Goal: Task Accomplishment & Management: Use online tool/utility

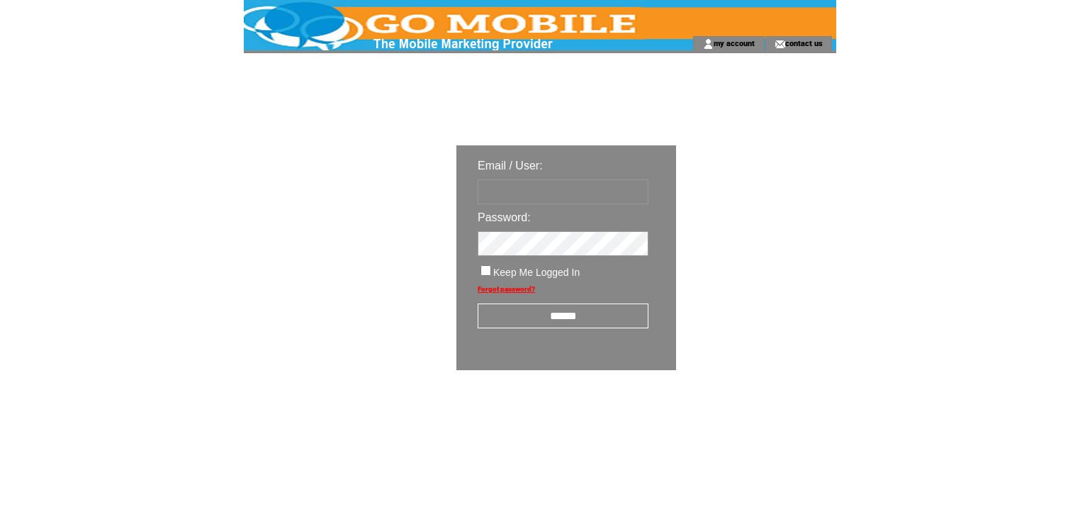
type input "********"
click at [573, 317] on input "******" at bounding box center [563, 315] width 171 height 25
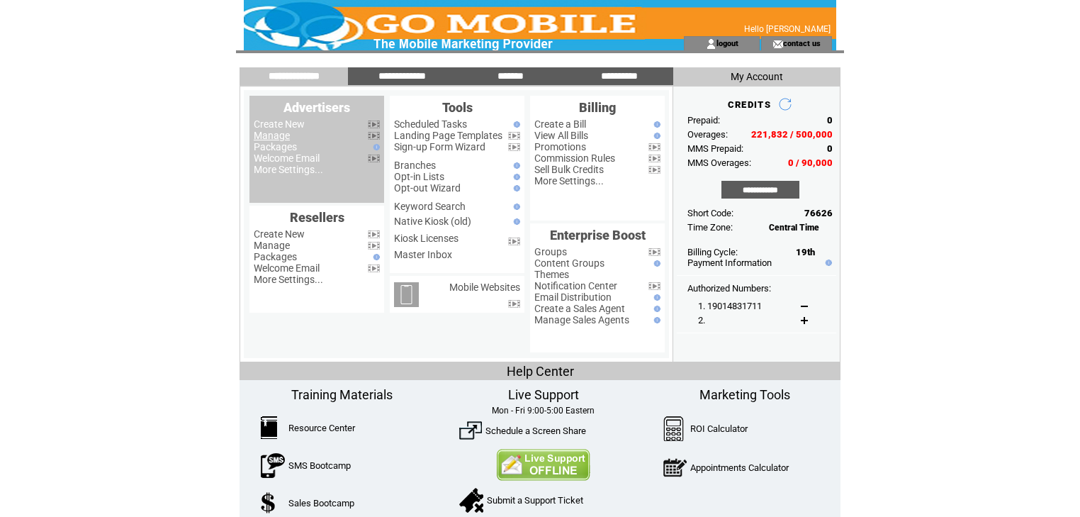
click at [266, 138] on link "Manage" at bounding box center [272, 135] width 36 height 11
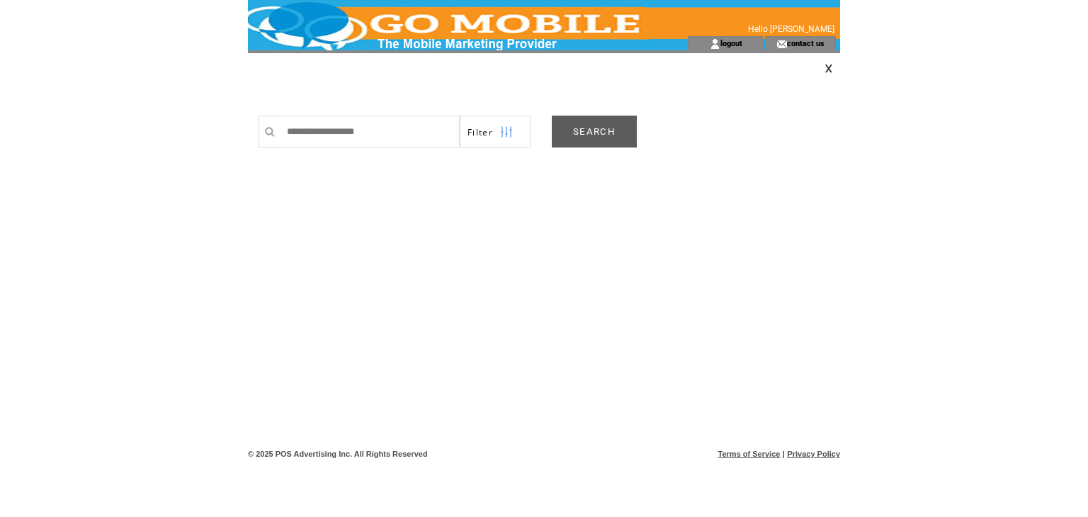
click at [604, 135] on link "SEARCH" at bounding box center [594, 131] width 85 height 32
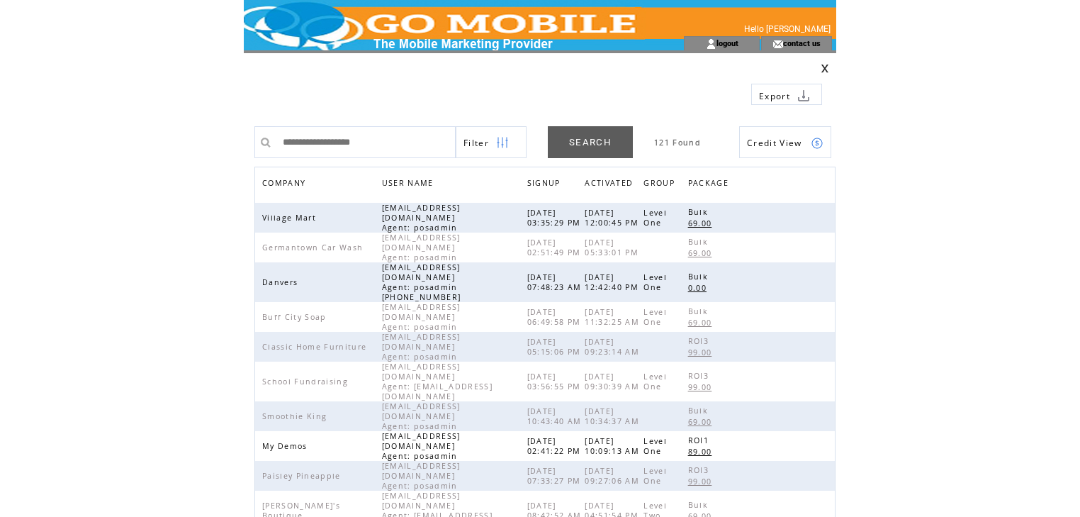
click at [287, 184] on span "COMPANY" at bounding box center [285, 184] width 47 height 21
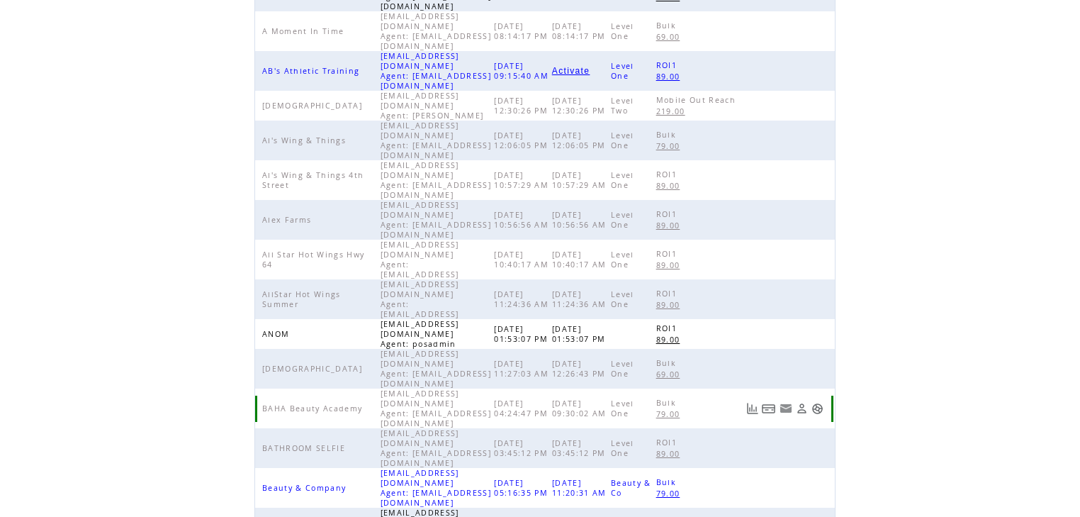
scroll to position [327, 0]
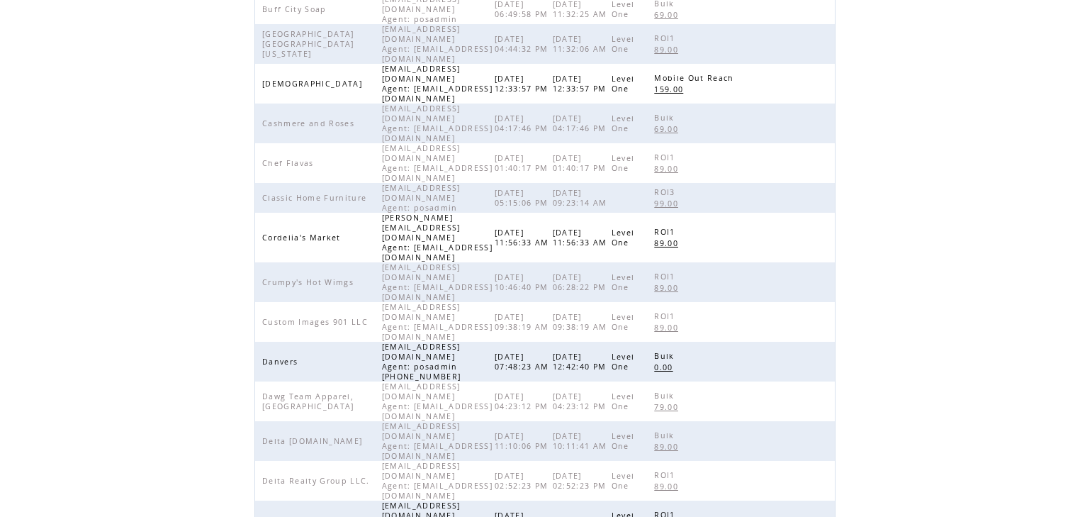
scroll to position [283, 0]
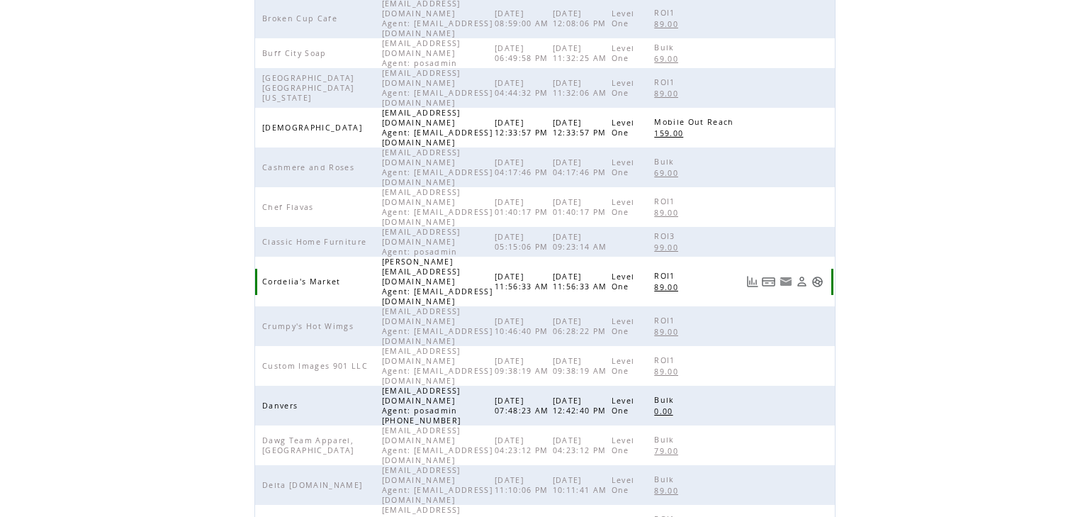
click at [823, 276] on link at bounding box center [817, 282] width 12 height 12
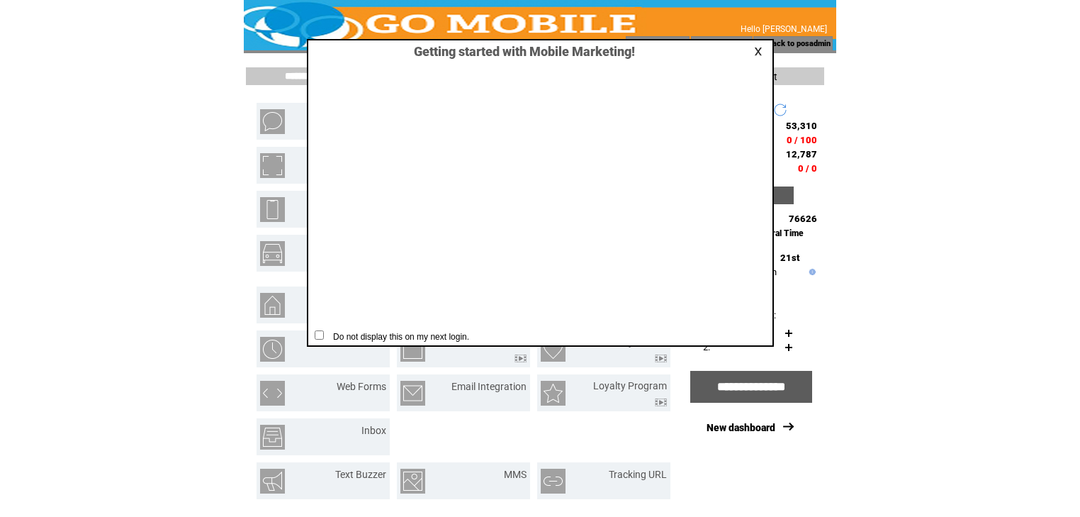
click at [757, 51] on link at bounding box center [760, 51] width 13 height 9
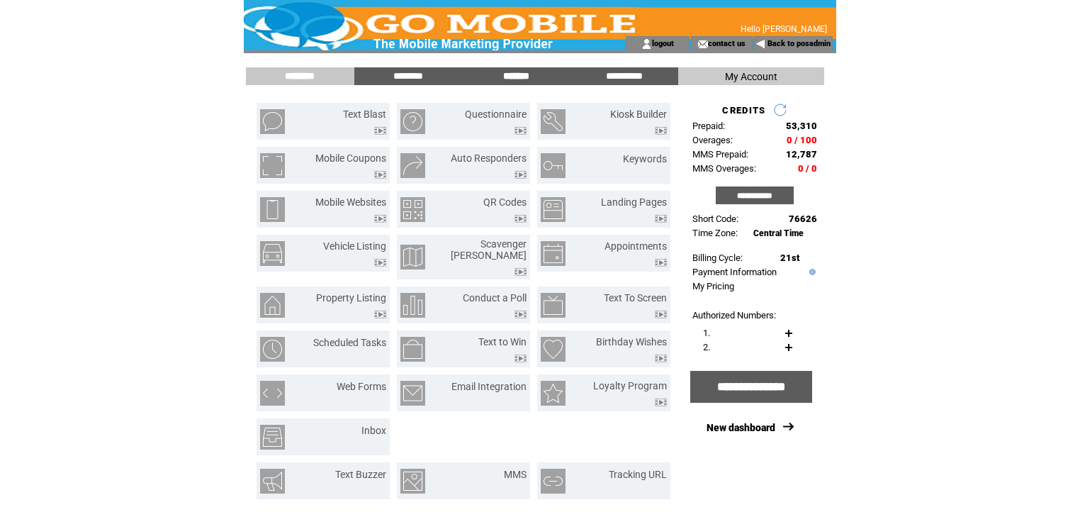
click at [507, 75] on input "*******" at bounding box center [516, 76] width 106 height 12
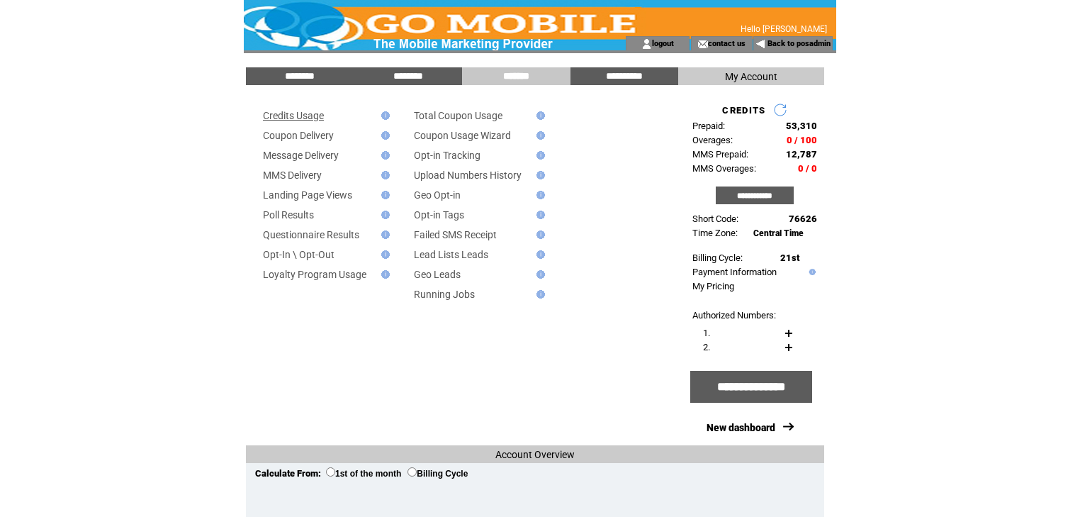
click at [309, 116] on link "Credits Usage" at bounding box center [293, 115] width 61 height 11
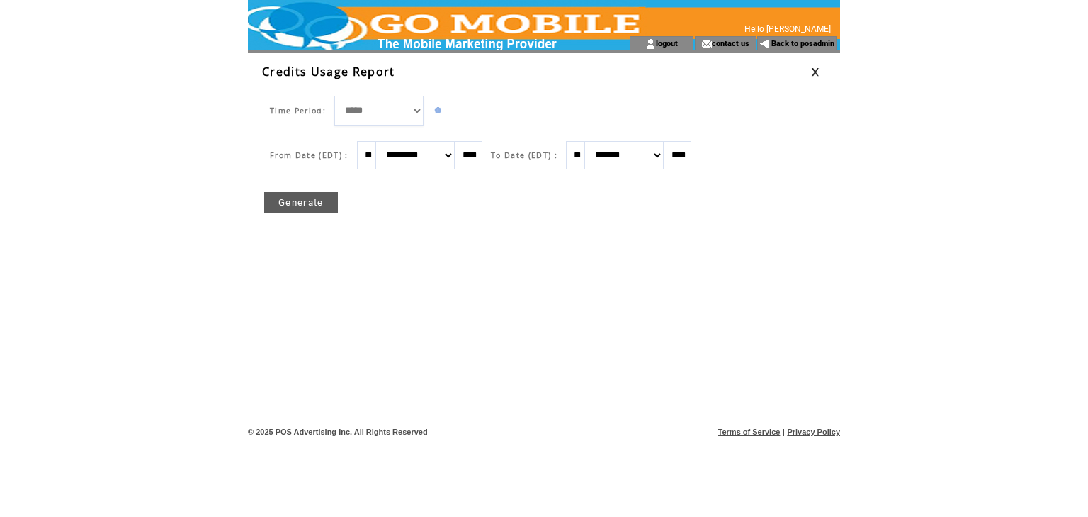
click at [312, 201] on link "Generate" at bounding box center [301, 202] width 74 height 21
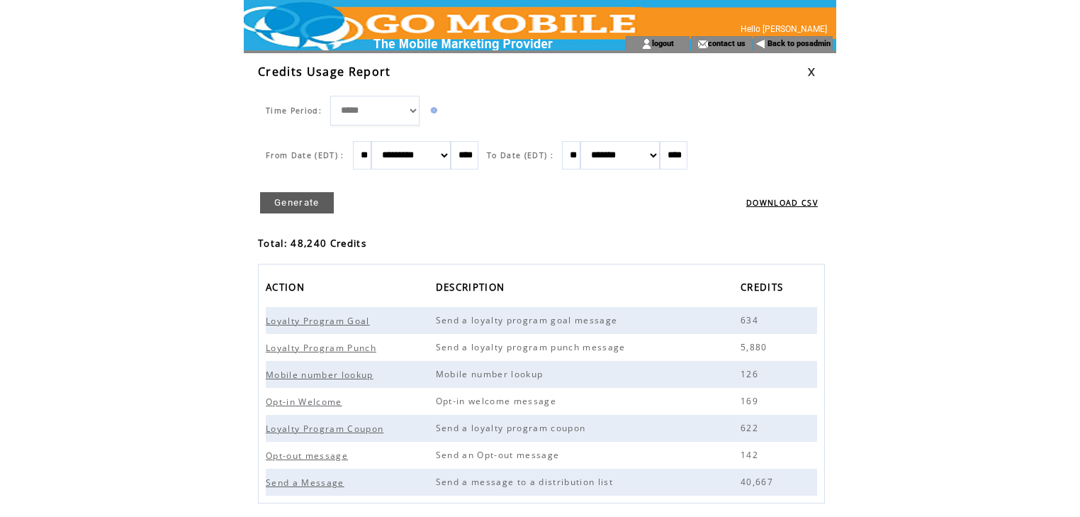
click at [812, 71] on link at bounding box center [811, 71] width 9 height 9
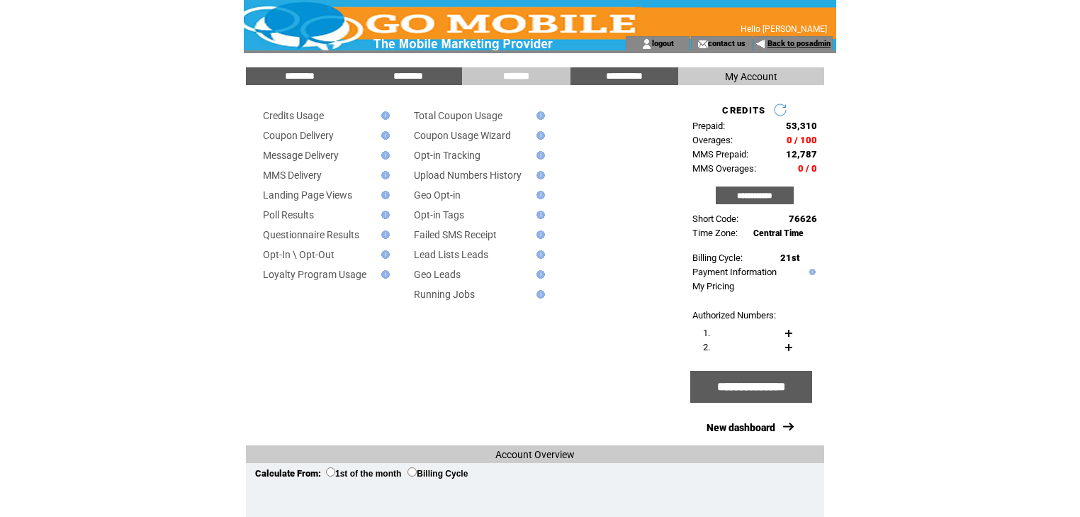
click at [777, 45] on link "Back to posadmin" at bounding box center [798, 43] width 63 height 9
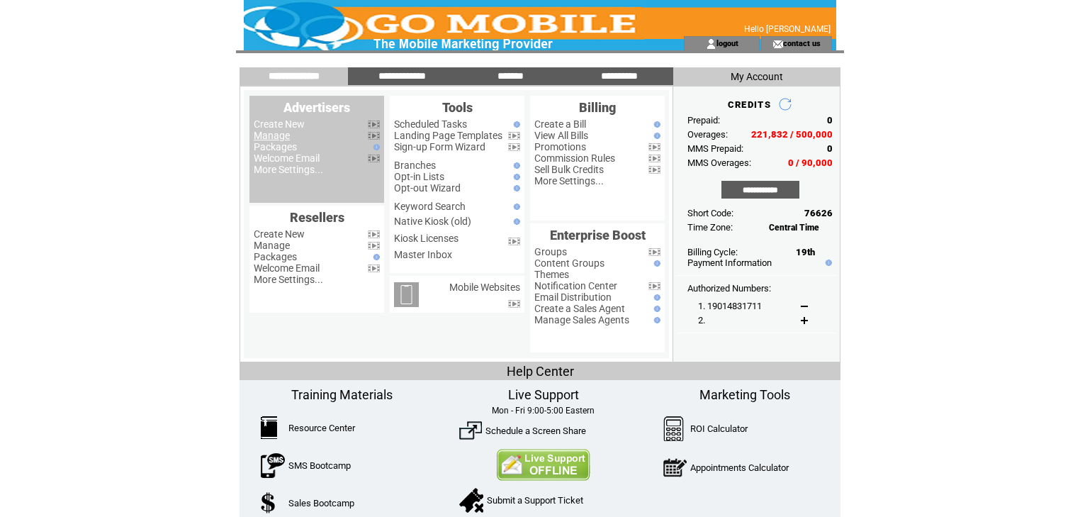
click at [274, 137] on link "Manage" at bounding box center [272, 135] width 36 height 11
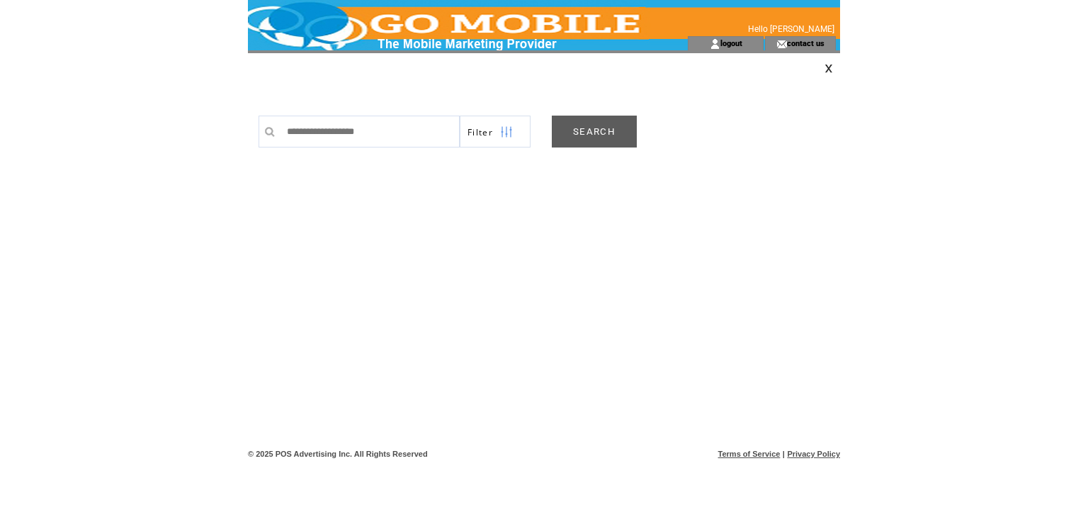
click at [609, 128] on link "SEARCH" at bounding box center [594, 131] width 85 height 32
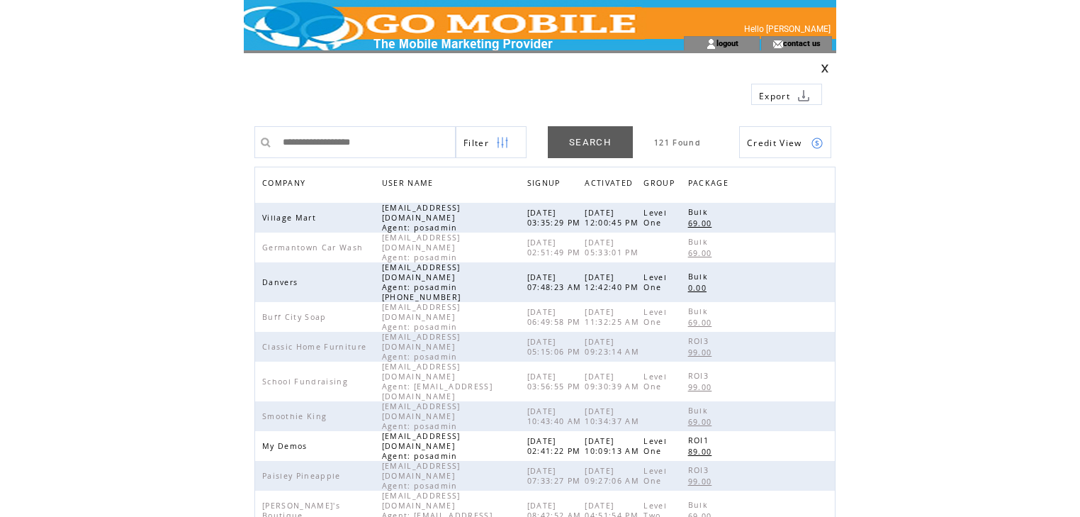
click at [288, 182] on span "COMPANY" at bounding box center [285, 184] width 47 height 21
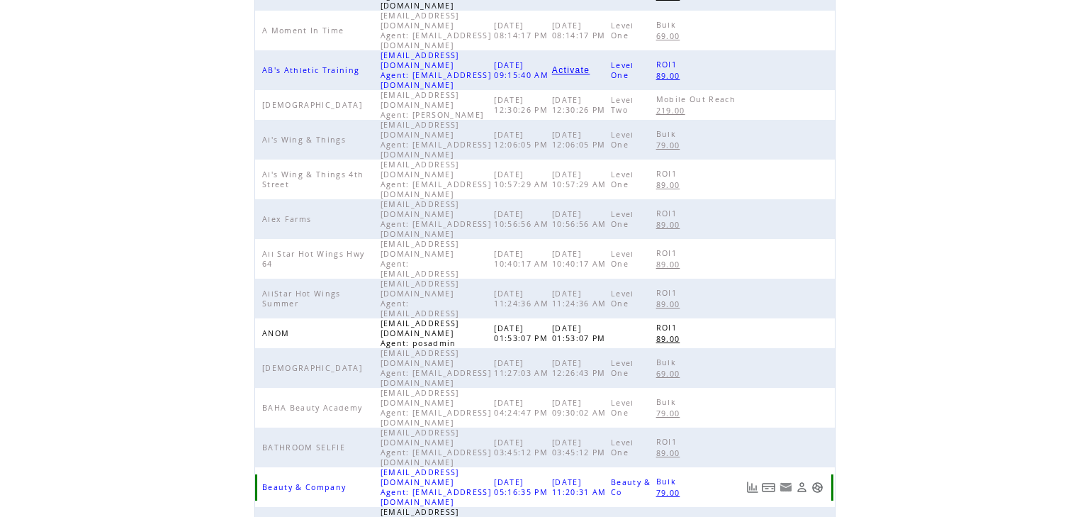
scroll to position [327, 0]
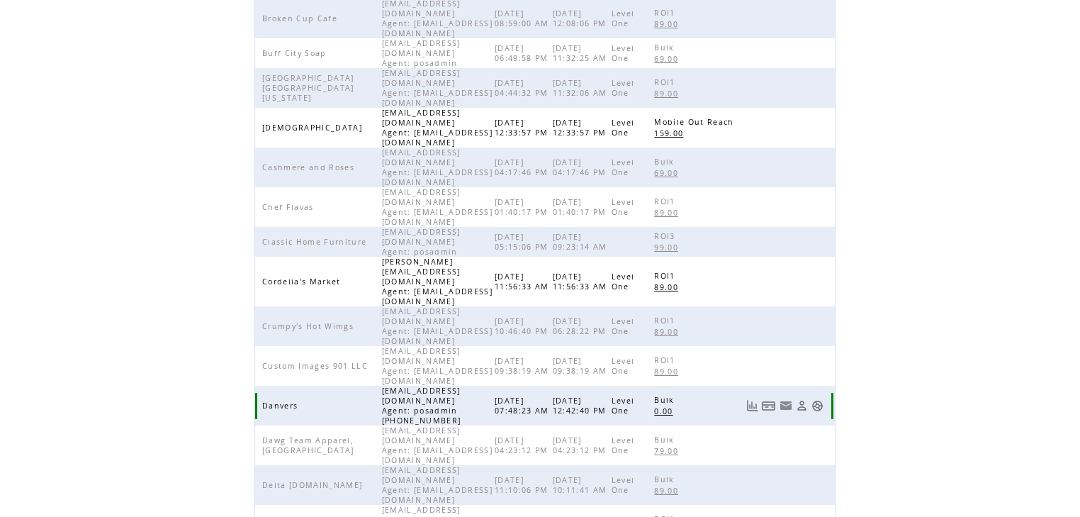
click at [823, 400] on link at bounding box center [817, 406] width 12 height 12
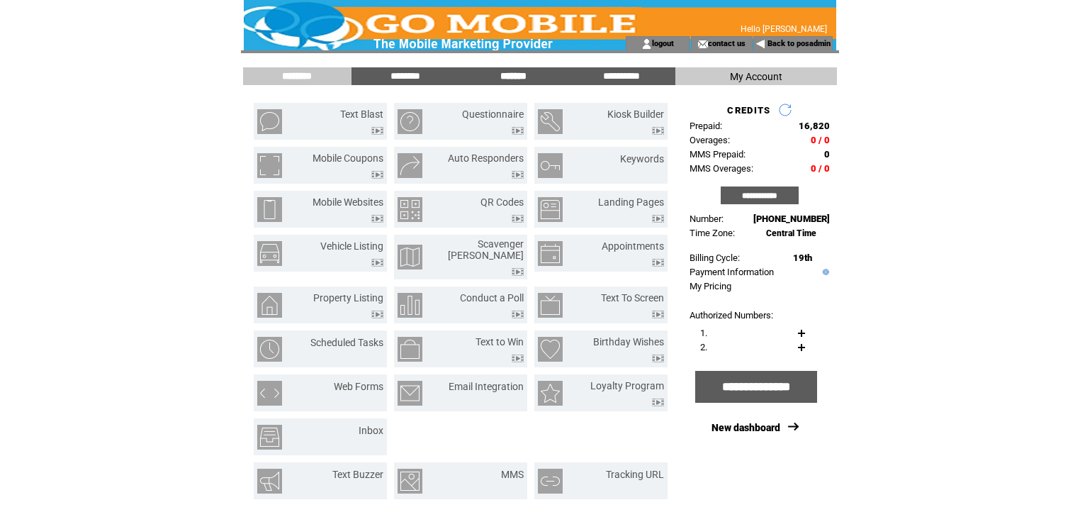
click at [502, 73] on input "*******" at bounding box center [513, 76] width 106 height 12
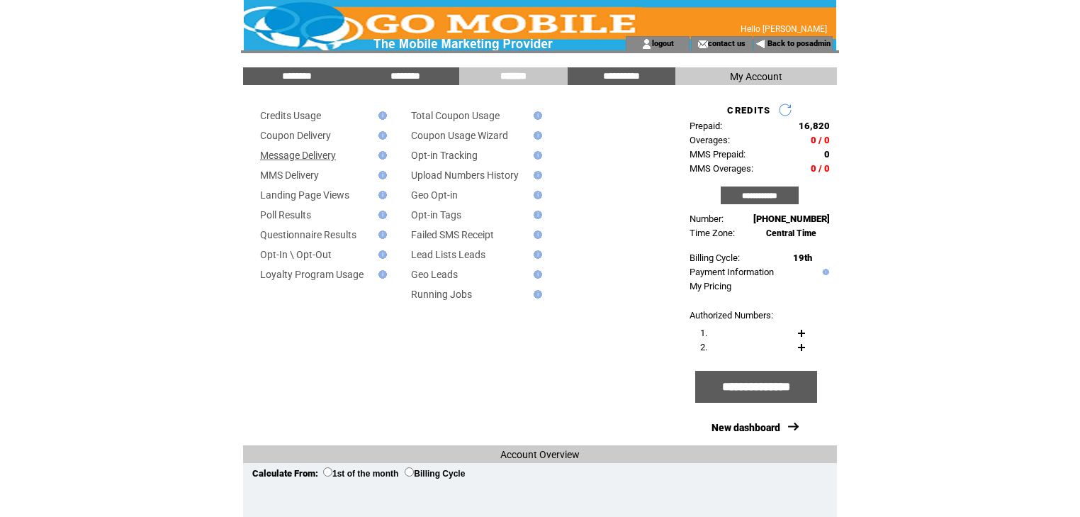
click at [329, 154] on link "Message Delivery" at bounding box center [298, 155] width 76 height 11
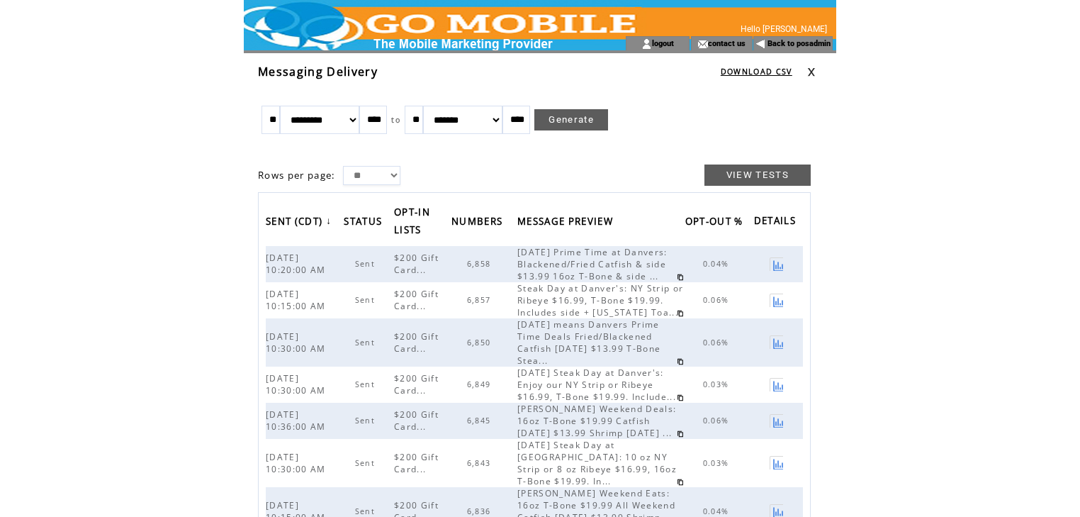
click at [813, 71] on link at bounding box center [811, 71] width 9 height 9
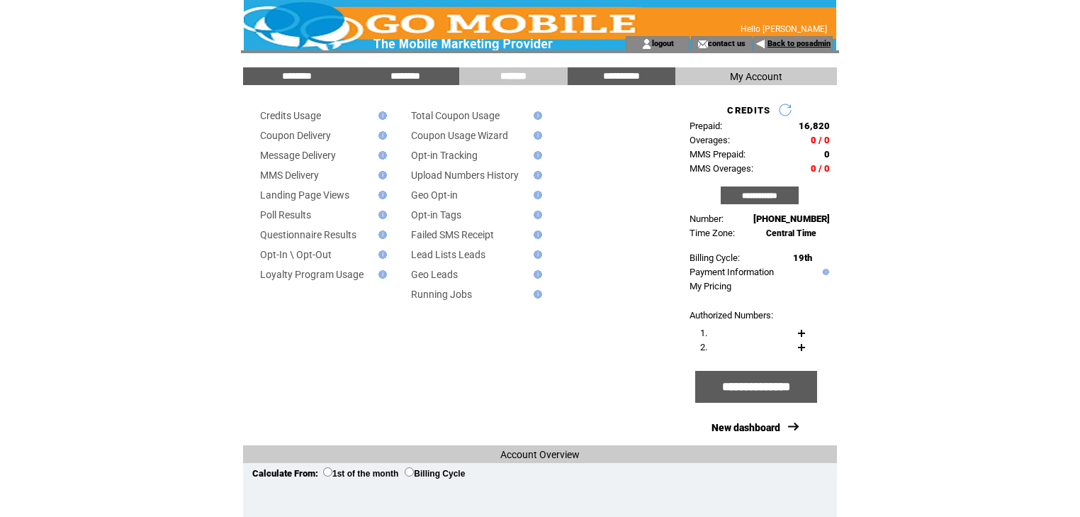
click at [776, 43] on link "Back to posadmin" at bounding box center [798, 43] width 63 height 9
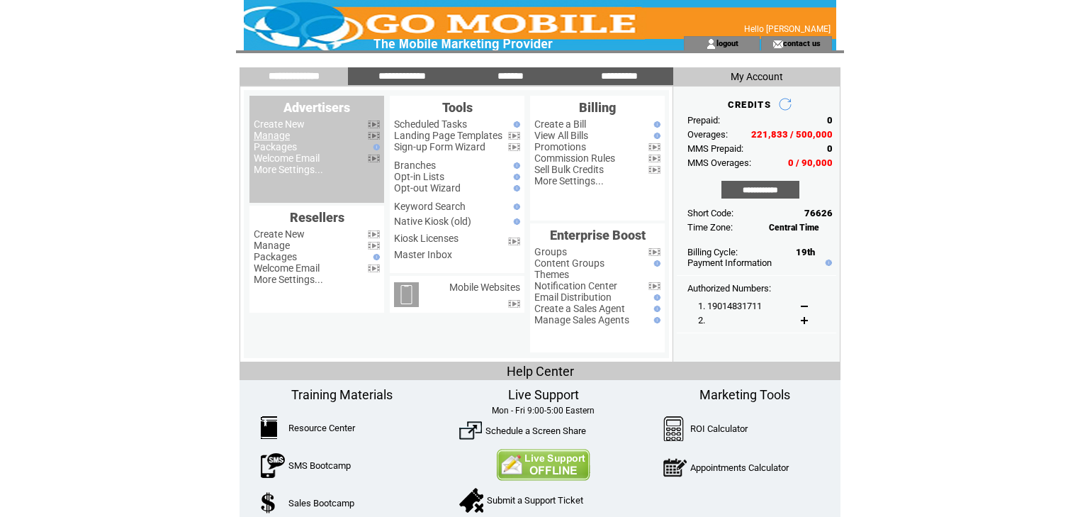
click at [275, 136] on link "Manage" at bounding box center [272, 135] width 36 height 11
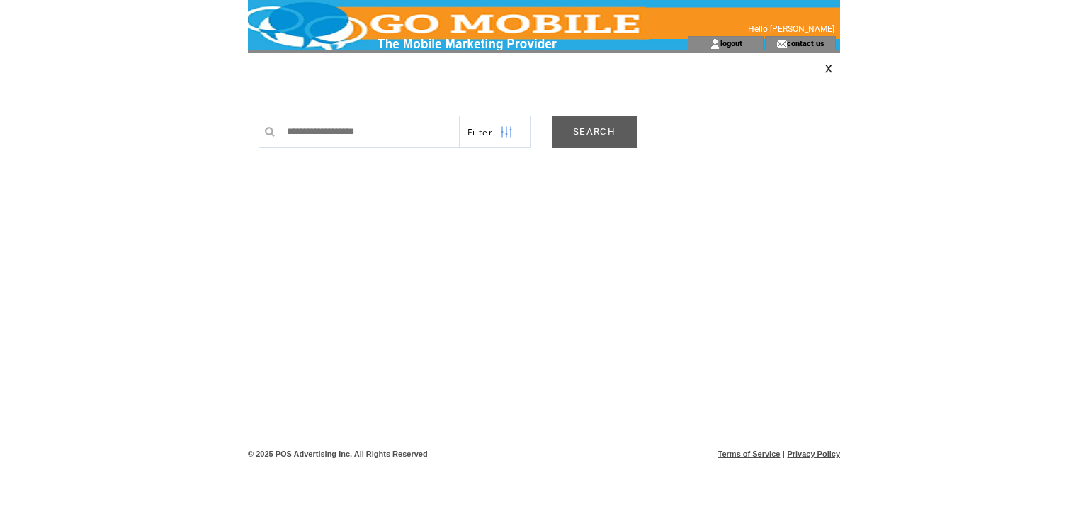
click at [598, 128] on link "SEARCH" at bounding box center [594, 131] width 85 height 32
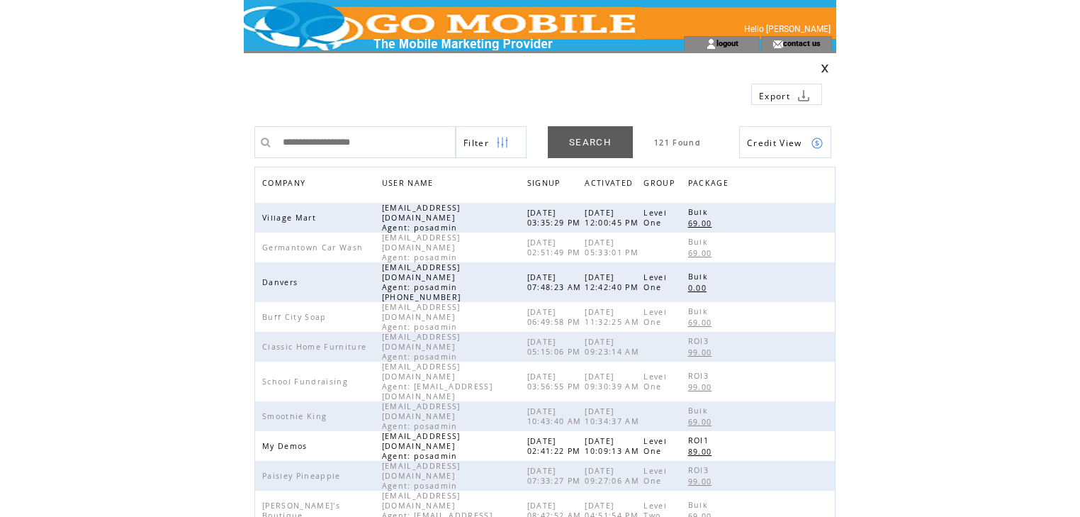
click at [298, 184] on span "COMPANY" at bounding box center [285, 184] width 47 height 21
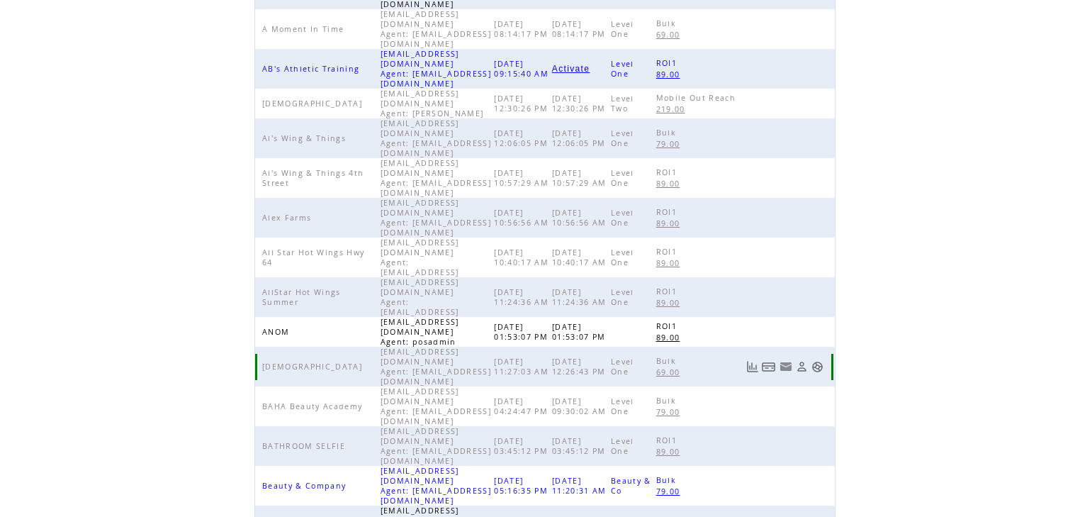
scroll to position [327, 0]
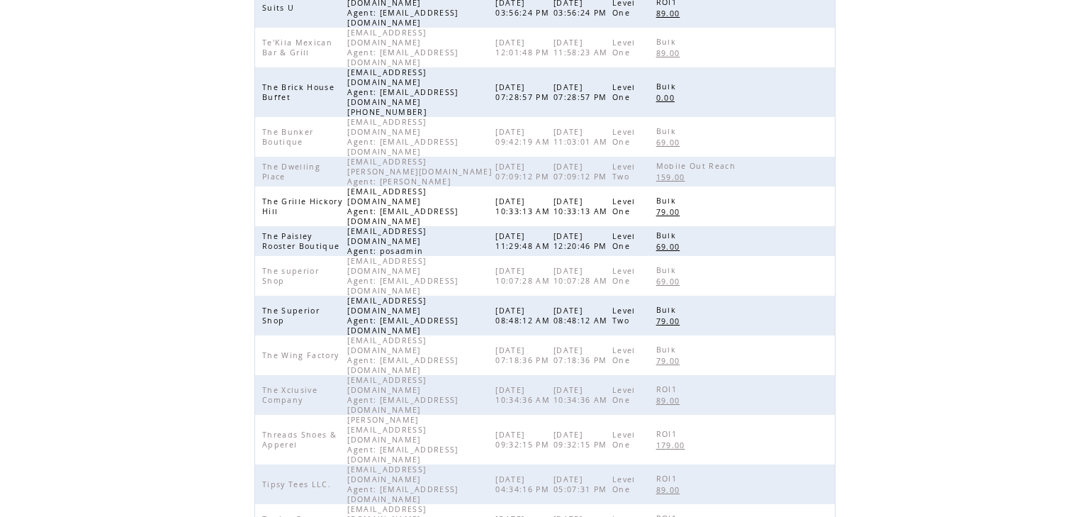
scroll to position [214, 0]
click at [818, 87] on link at bounding box center [817, 93] width 12 height 12
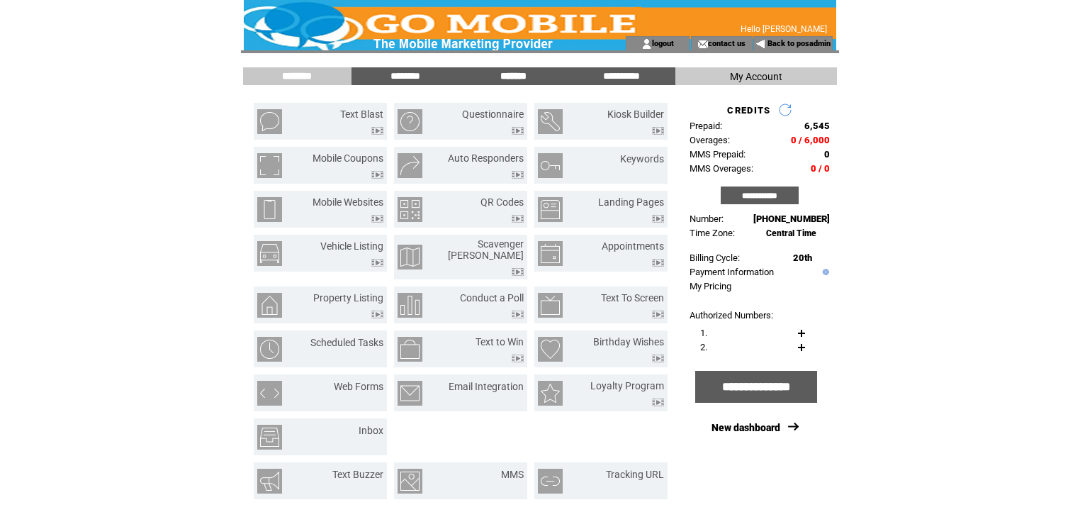
click at [516, 77] on input "*******" at bounding box center [513, 76] width 106 height 12
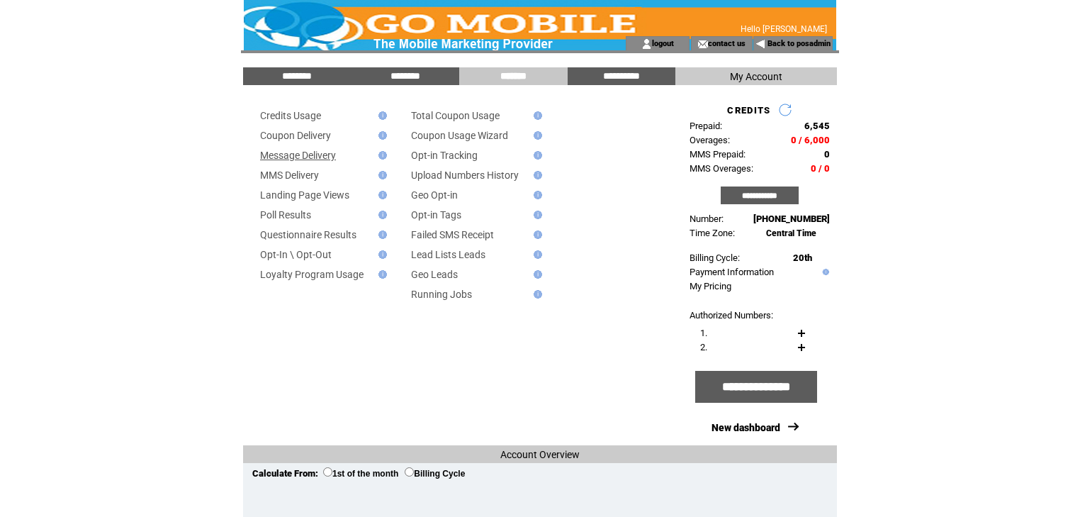
click at [324, 157] on link "Message Delivery" at bounding box center [298, 155] width 76 height 11
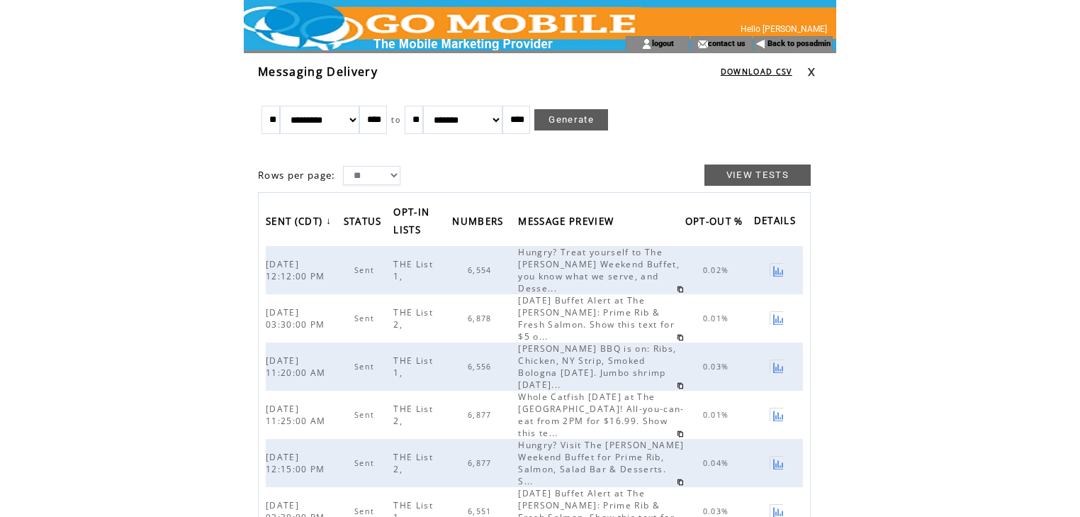
click at [810, 68] on link at bounding box center [811, 71] width 9 height 9
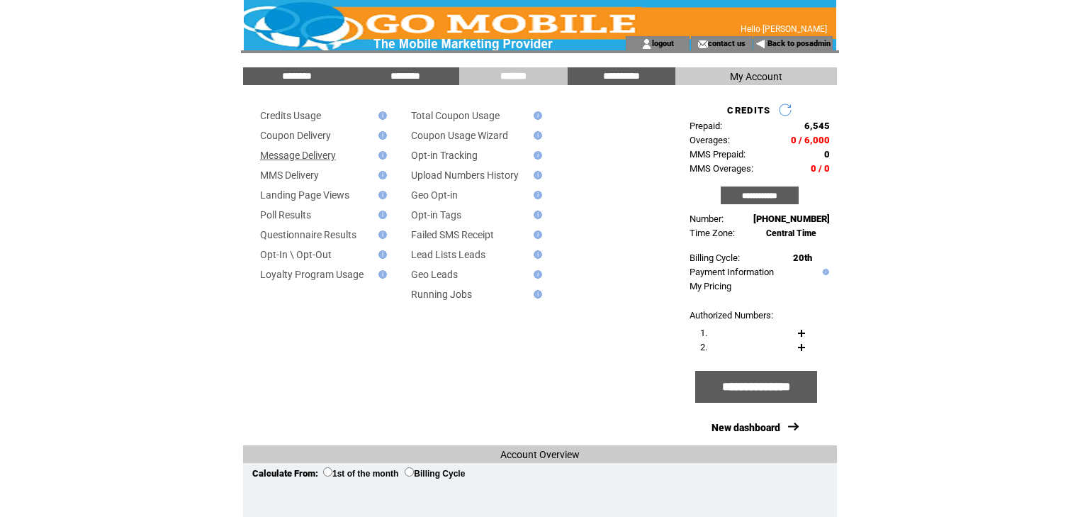
click at [308, 160] on link "Message Delivery" at bounding box center [298, 155] width 76 height 11
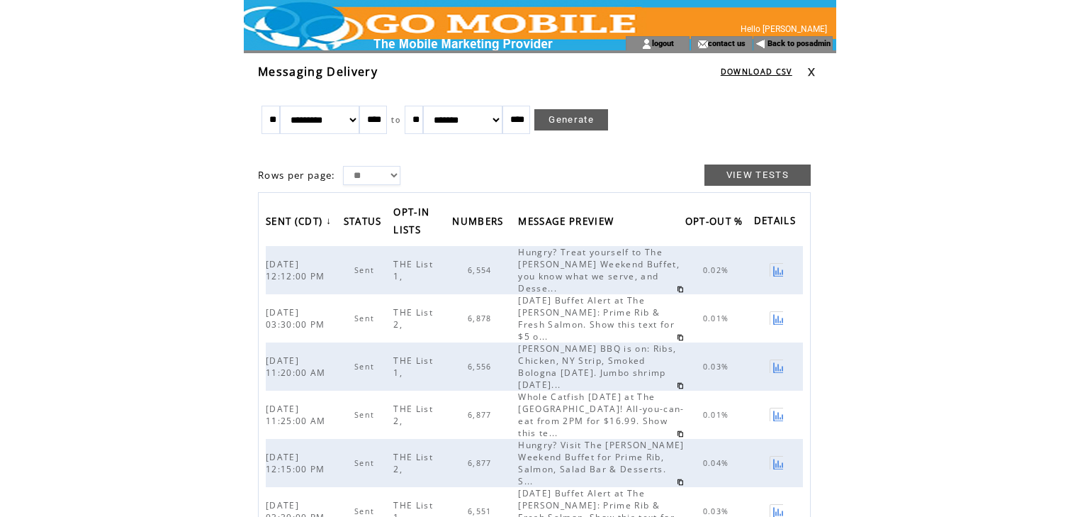
click at [812, 74] on link at bounding box center [811, 71] width 9 height 9
click at [797, 43] on link "Back to posadmin" at bounding box center [798, 43] width 63 height 9
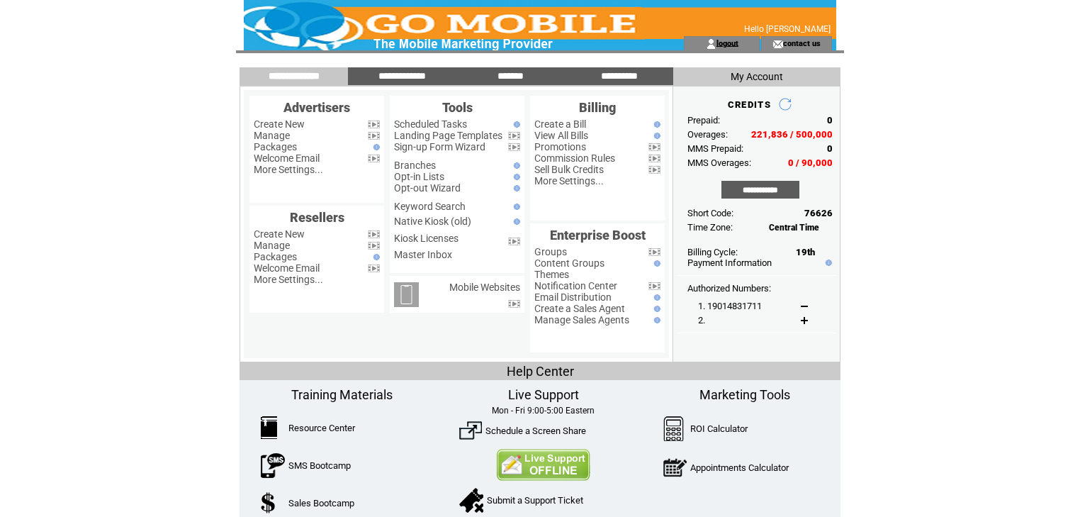
click at [723, 45] on link "logout" at bounding box center [727, 42] width 22 height 9
